Goal: Information Seeking & Learning: Learn about a topic

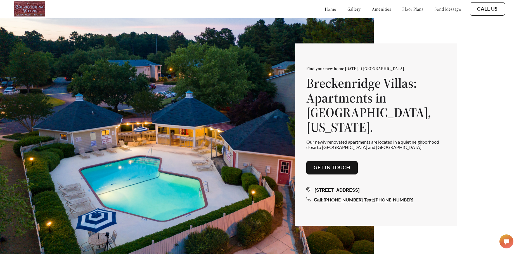
click at [412, 12] on link "floor plans" at bounding box center [412, 9] width 21 height 6
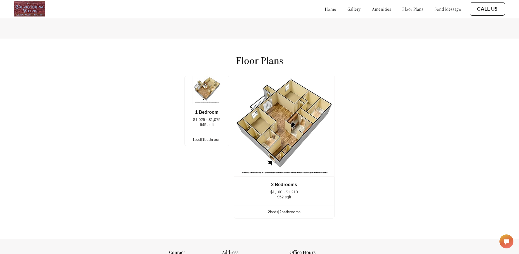
scroll to position [757, 0]
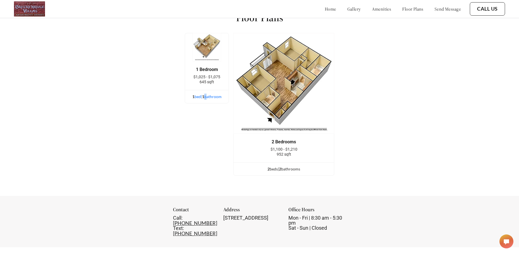
click at [208, 99] on div "1 bed | 1 bathroom" at bounding box center [207, 97] width 44 height 6
click at [205, 50] on img at bounding box center [207, 47] width 29 height 29
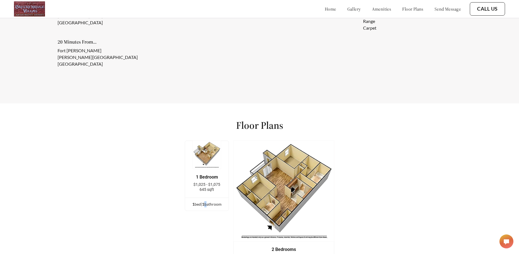
scroll to position [646, 0]
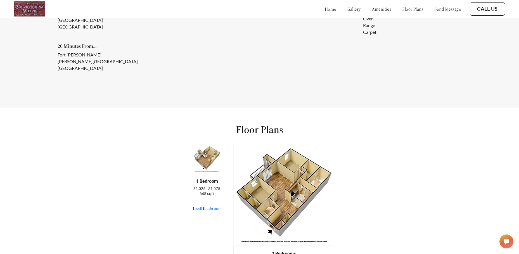
click at [210, 212] on div "1 bed | 1 bathroom" at bounding box center [207, 208] width 44 height 6
click at [198, 212] on div "1 bed | 1 bathroom" at bounding box center [207, 208] width 44 height 6
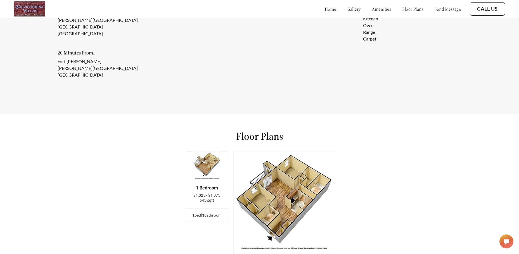
click at [407, 9] on link "floor plans" at bounding box center [412, 9] width 21 height 6
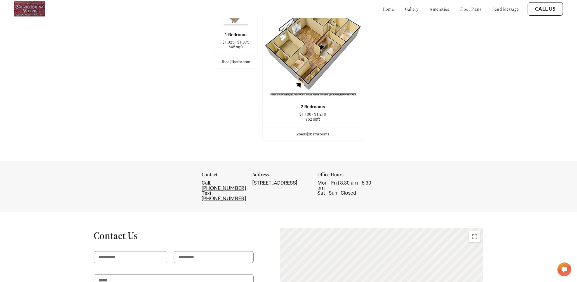
scroll to position [603, 0]
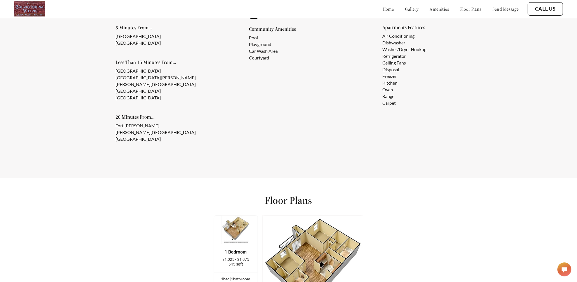
click at [242, 237] on img at bounding box center [235, 230] width 29 height 29
drag, startPoint x: 242, startPoint y: 237, endPoint x: 241, endPoint y: 244, distance: 7.4
click at [241, 237] on img at bounding box center [235, 230] width 29 height 29
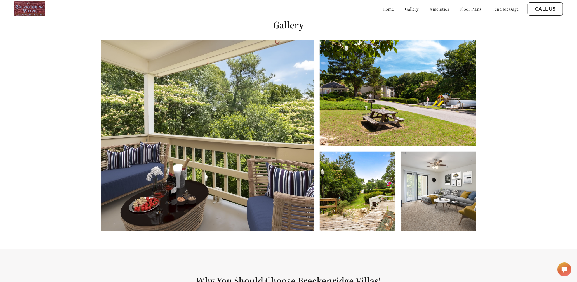
scroll to position [292, 0]
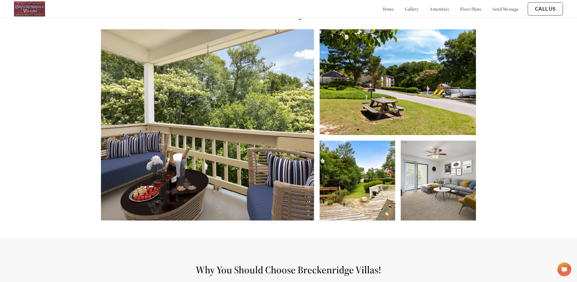
click at [229, 155] on img at bounding box center [207, 124] width 213 height 191
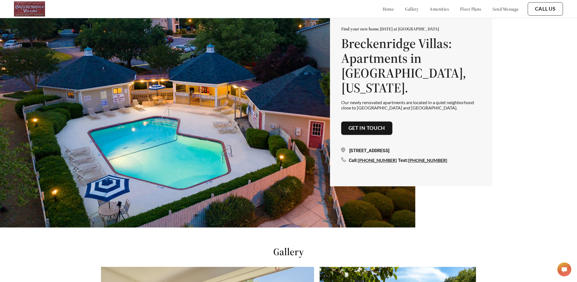
scroll to position [0, 0]
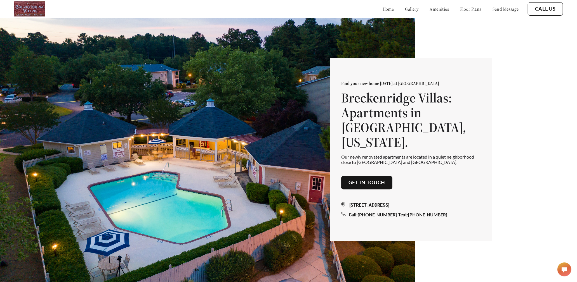
click at [405, 8] on link "gallery" at bounding box center [411, 9] width 13 height 6
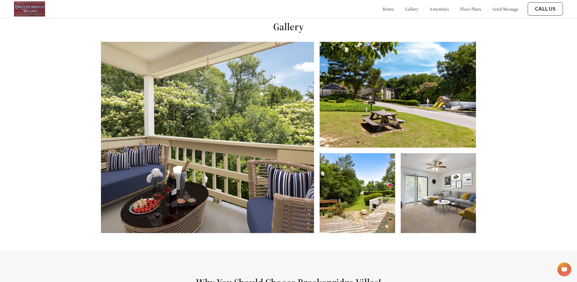
scroll to position [287, 0]
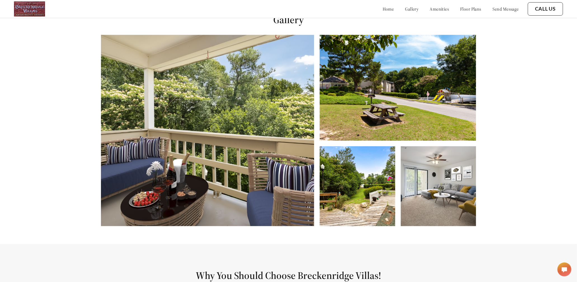
click at [437, 10] on link "amenities" at bounding box center [439, 9] width 19 height 6
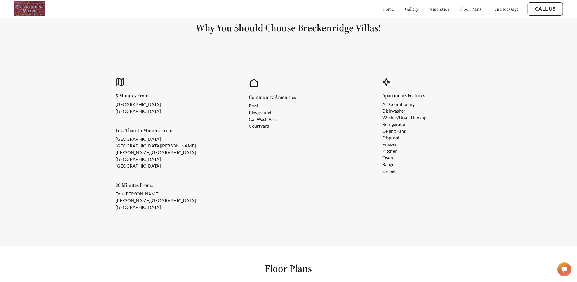
scroll to position [535, 0]
click at [460, 8] on link "floor plans" at bounding box center [470, 9] width 21 height 6
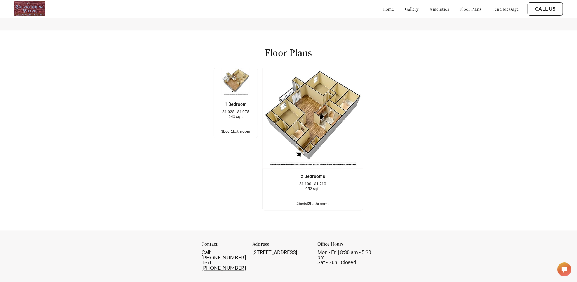
scroll to position [786, 0]
